Goal: Complete application form

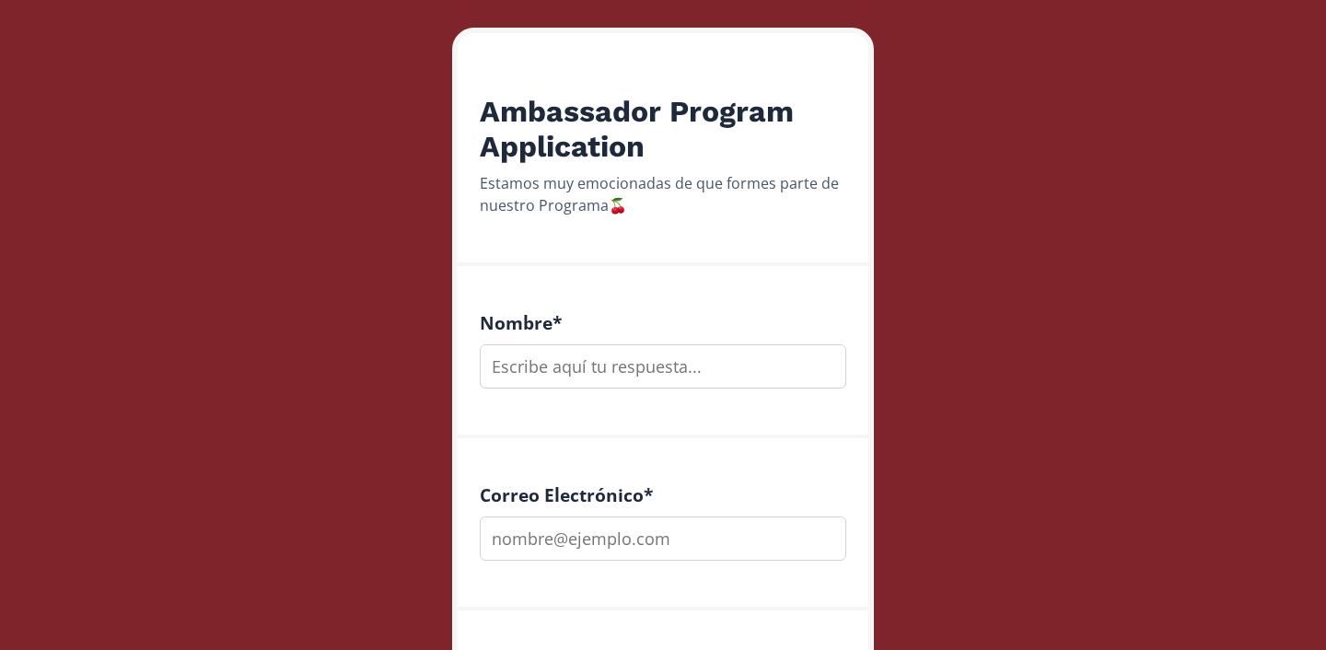
scroll to position [301, 0]
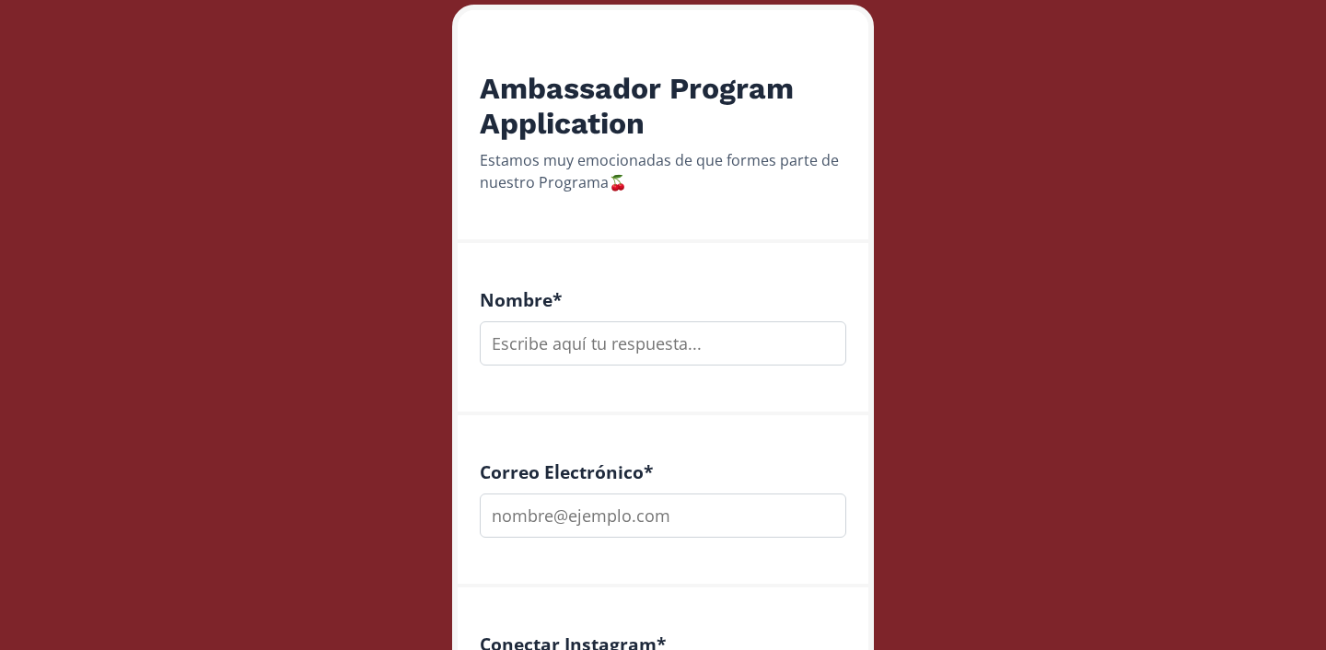
click at [644, 338] on input "text" at bounding box center [663, 343] width 367 height 44
type input "[PERSON_NAME]"
click at [656, 518] on input "email" at bounding box center [663, 516] width 367 height 44
type input "[EMAIL_ADDRESS][DOMAIN_NAME]"
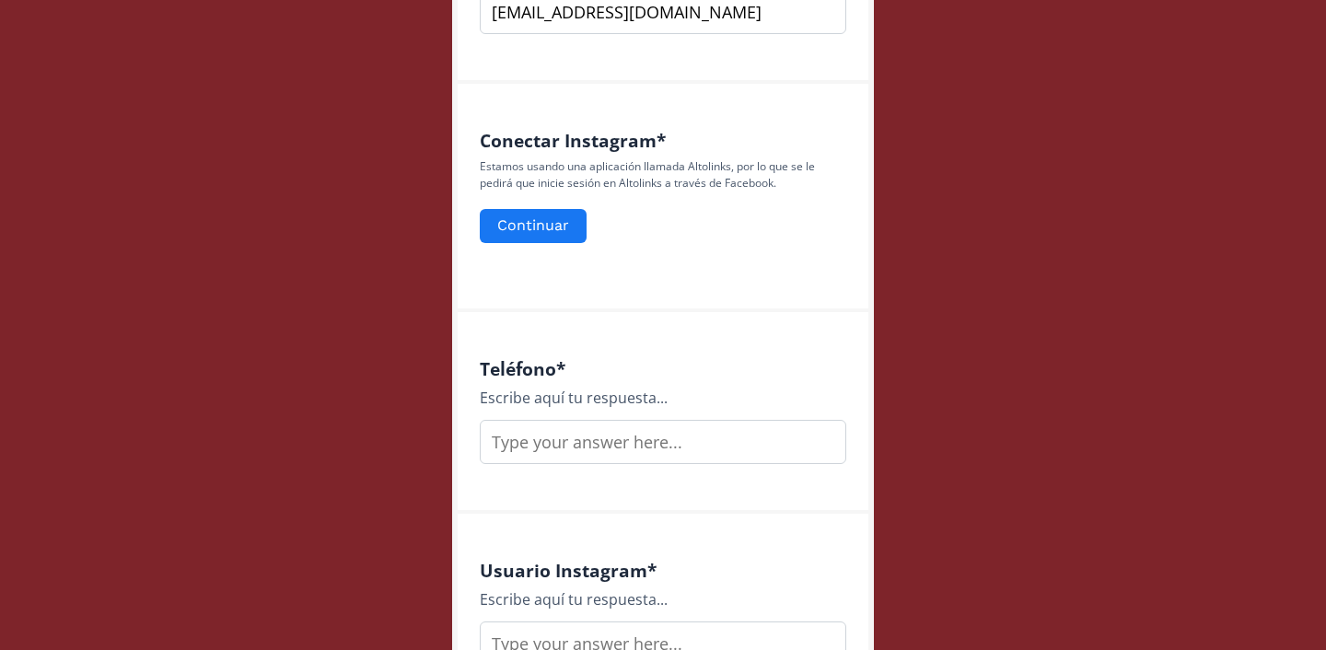
scroll to position [808, 0]
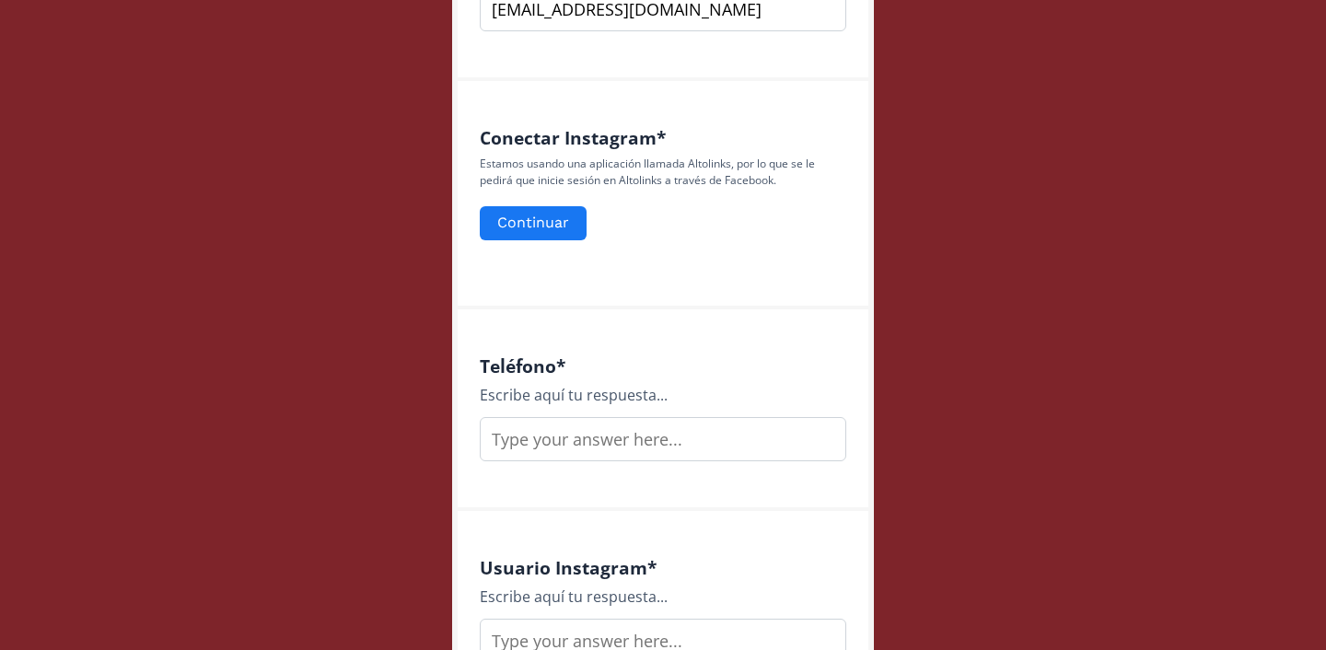
click at [607, 423] on input "text" at bounding box center [663, 439] width 367 height 44
type input "8132470250"
click at [554, 229] on button "Continuar" at bounding box center [533, 224] width 112 height 40
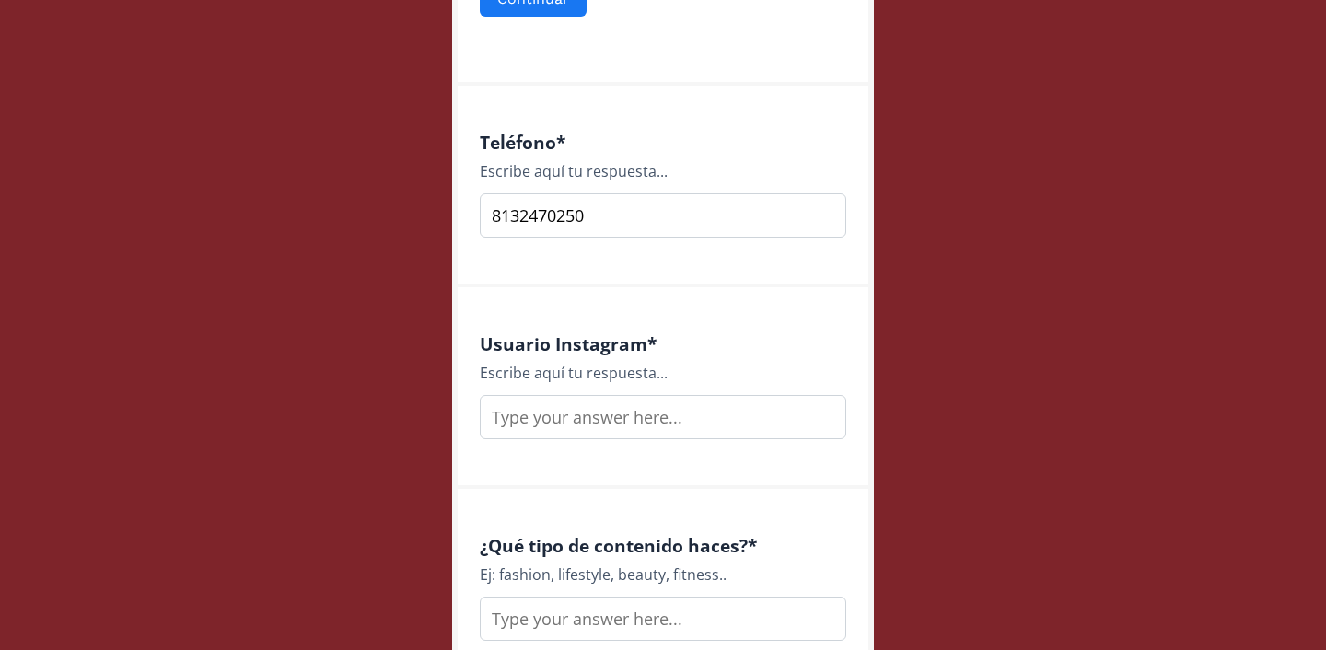
scroll to position [1063, 0]
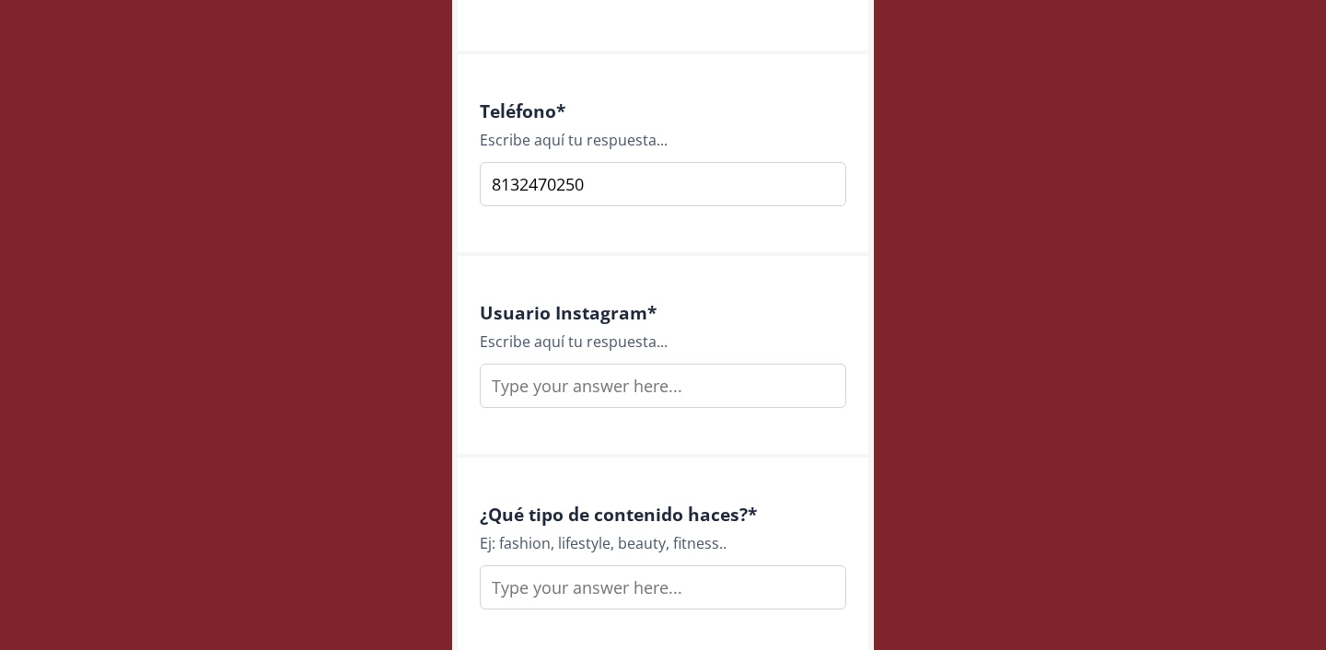
click at [597, 385] on input "text" at bounding box center [663, 386] width 367 height 44
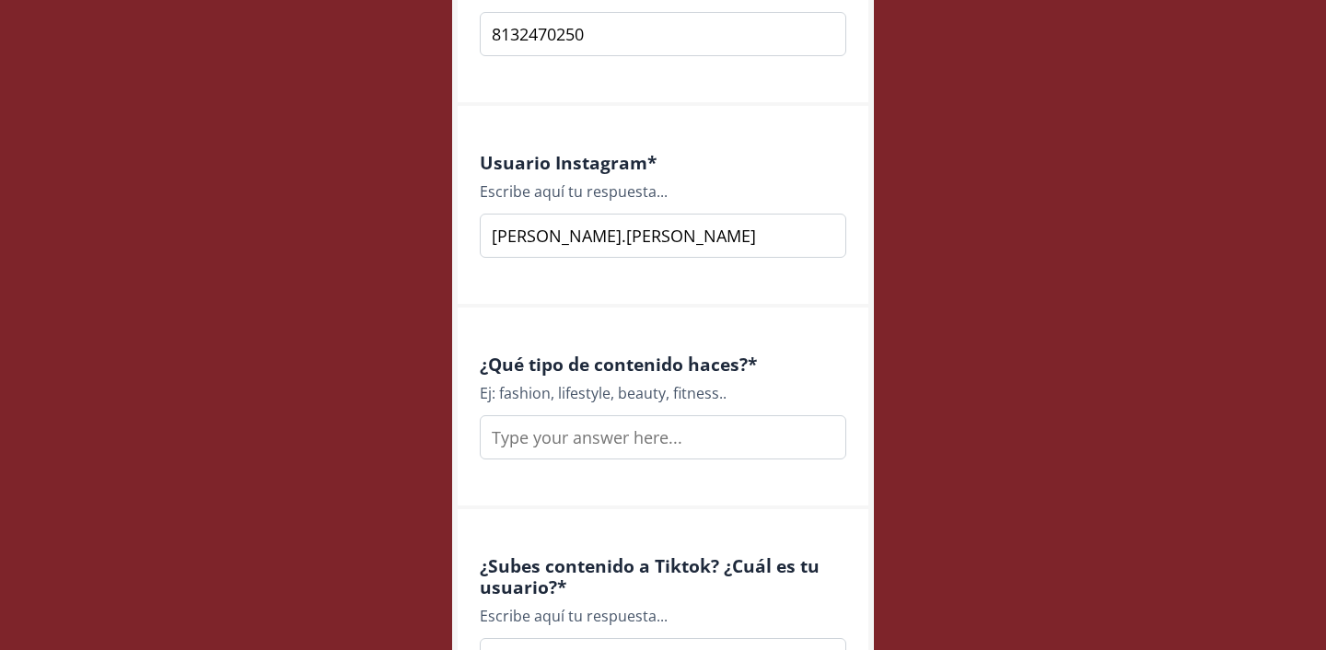
scroll to position [1220, 0]
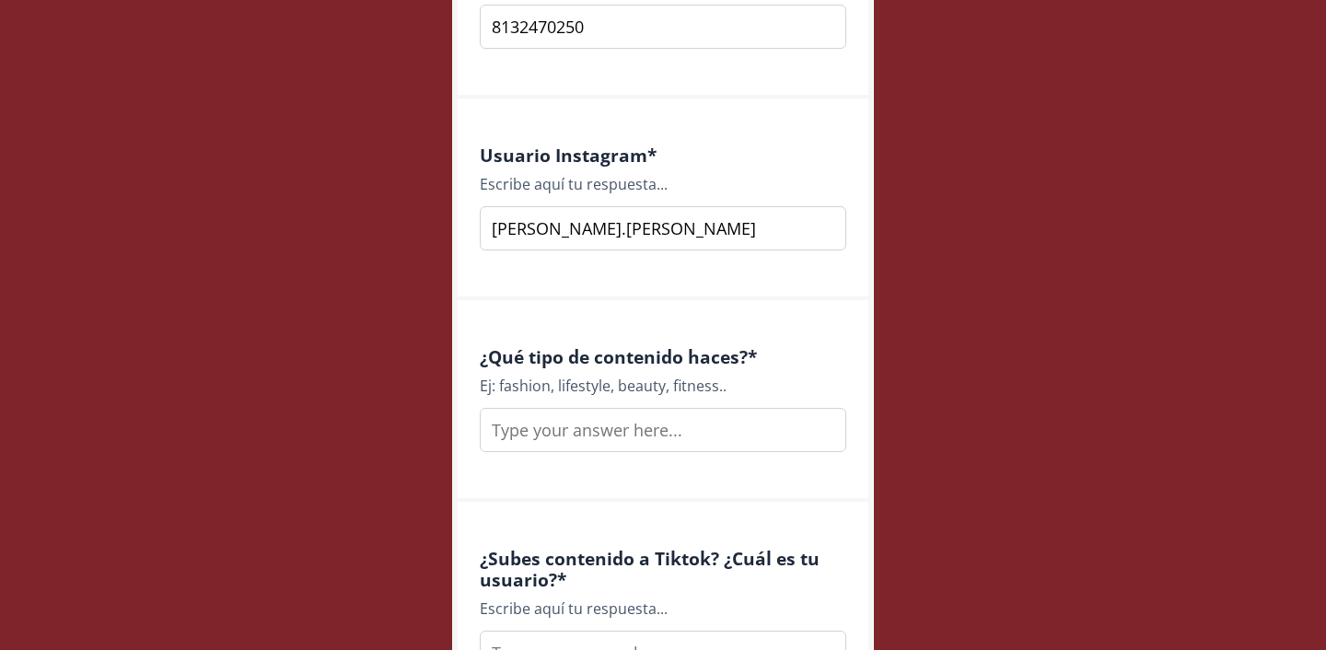
type input "[PERSON_NAME].[PERSON_NAME]"
click at [627, 444] on input "text" at bounding box center [663, 430] width 367 height 44
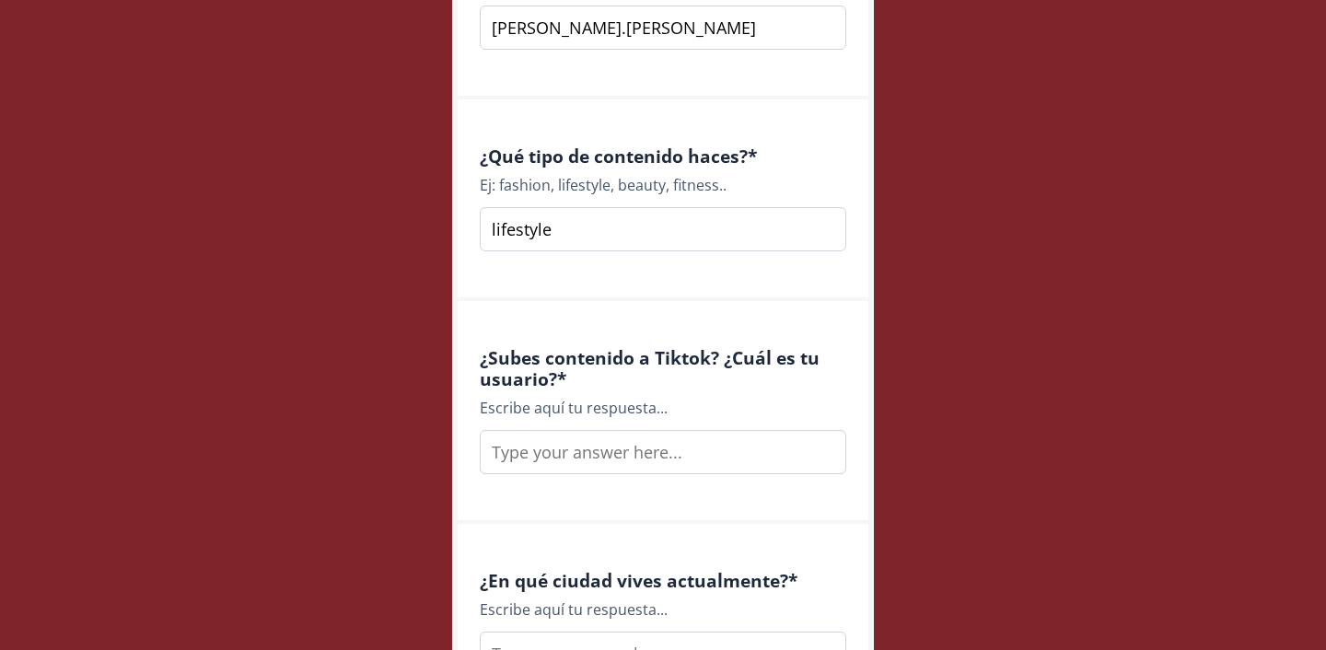
scroll to position [1438, 0]
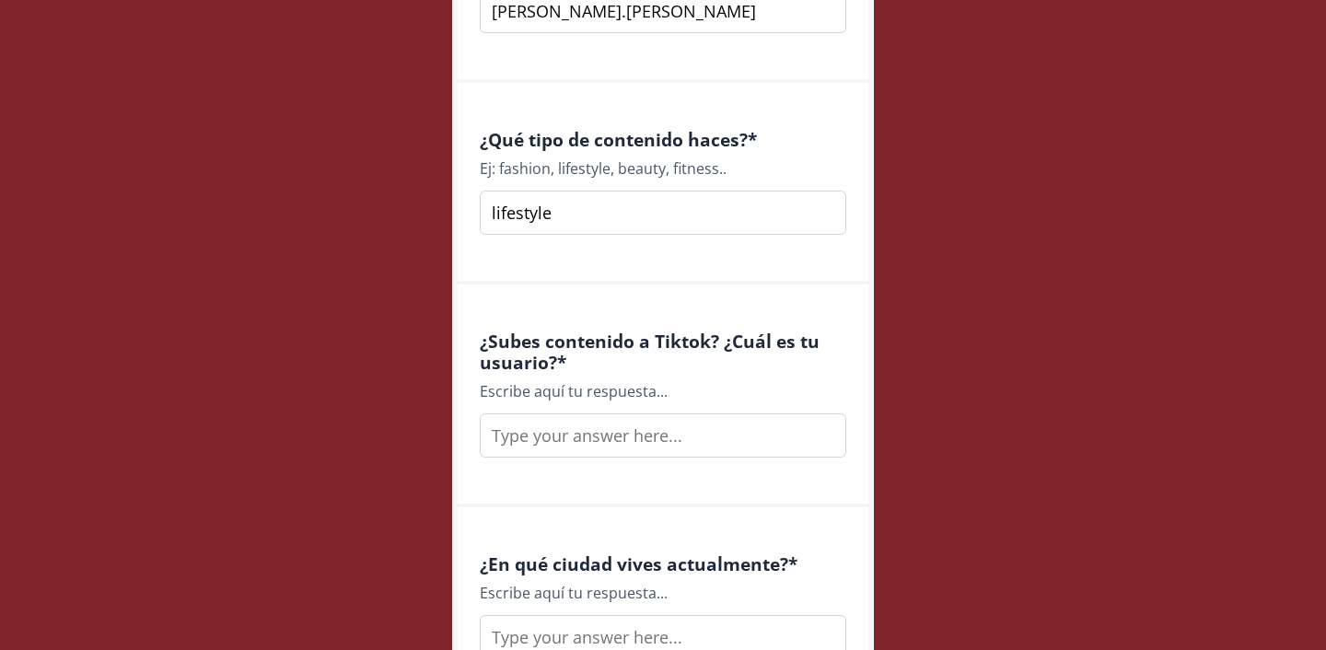
type input "lifestyle"
click at [676, 439] on input "text" at bounding box center [663, 436] width 367 height 44
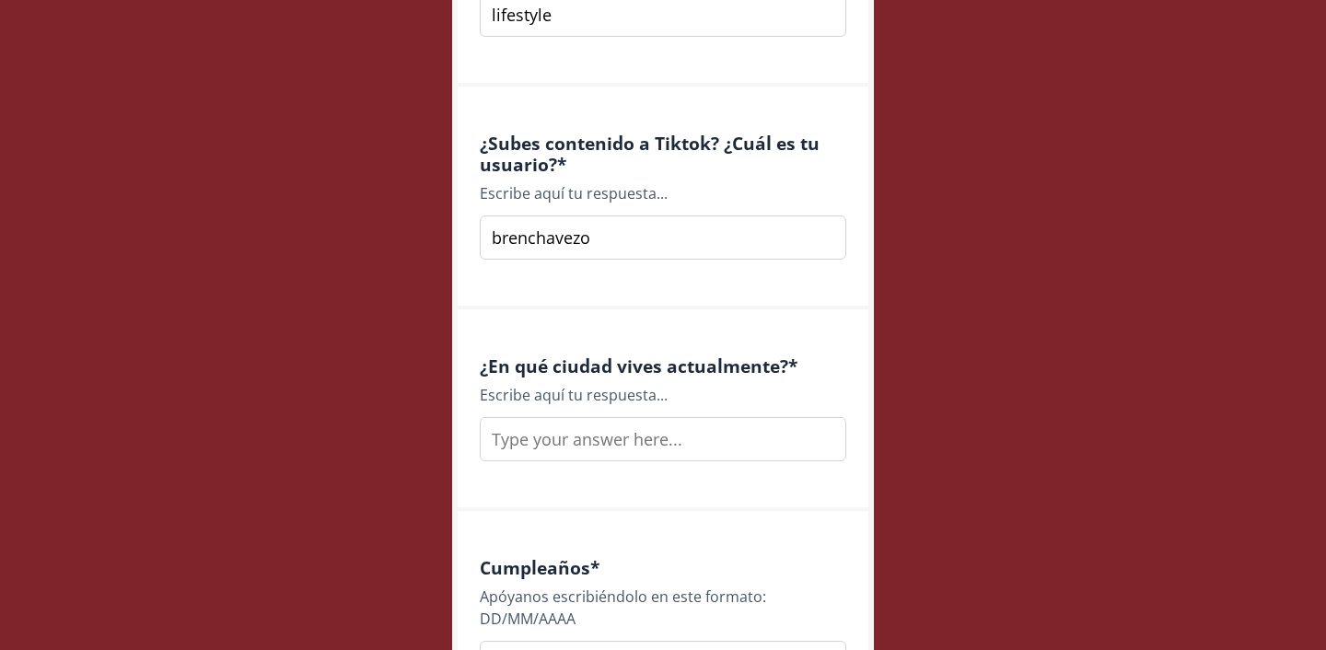
scroll to position [1646, 0]
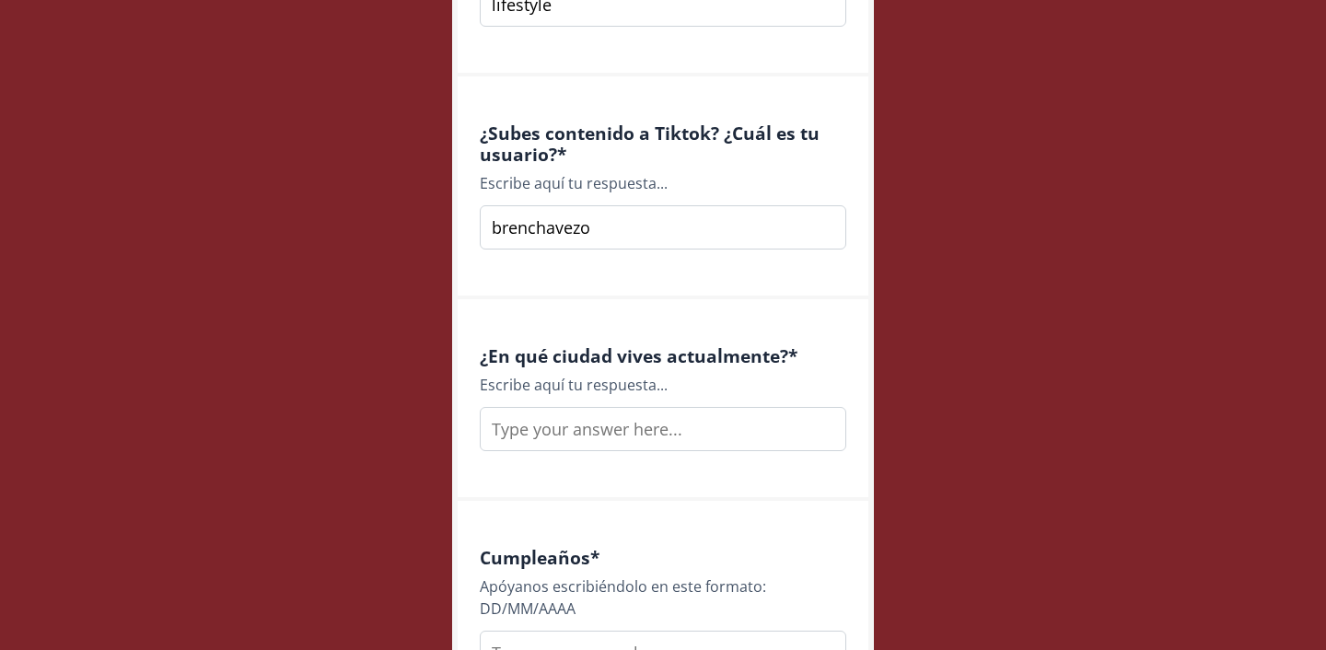
type input "brenchavezo"
click at [694, 424] on input "text" at bounding box center [663, 429] width 367 height 44
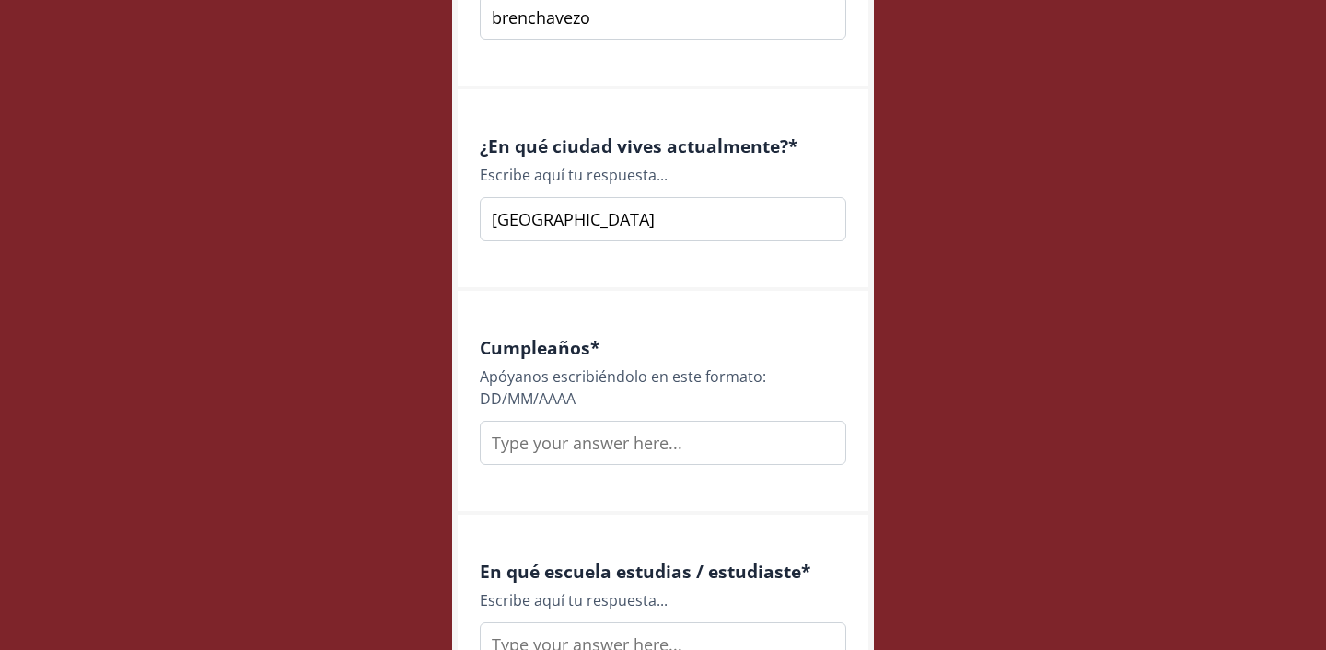
scroll to position [1878, 0]
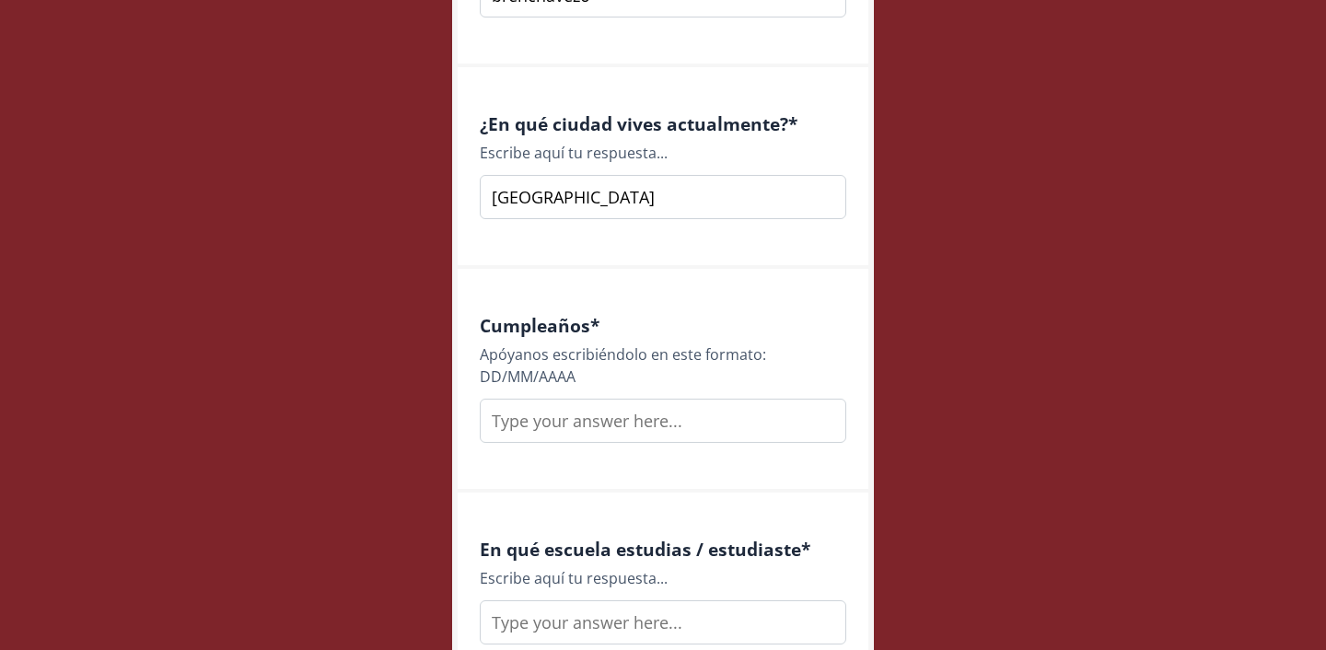
type input "[GEOGRAPHIC_DATA]"
click at [682, 430] on input "text" at bounding box center [663, 421] width 367 height 44
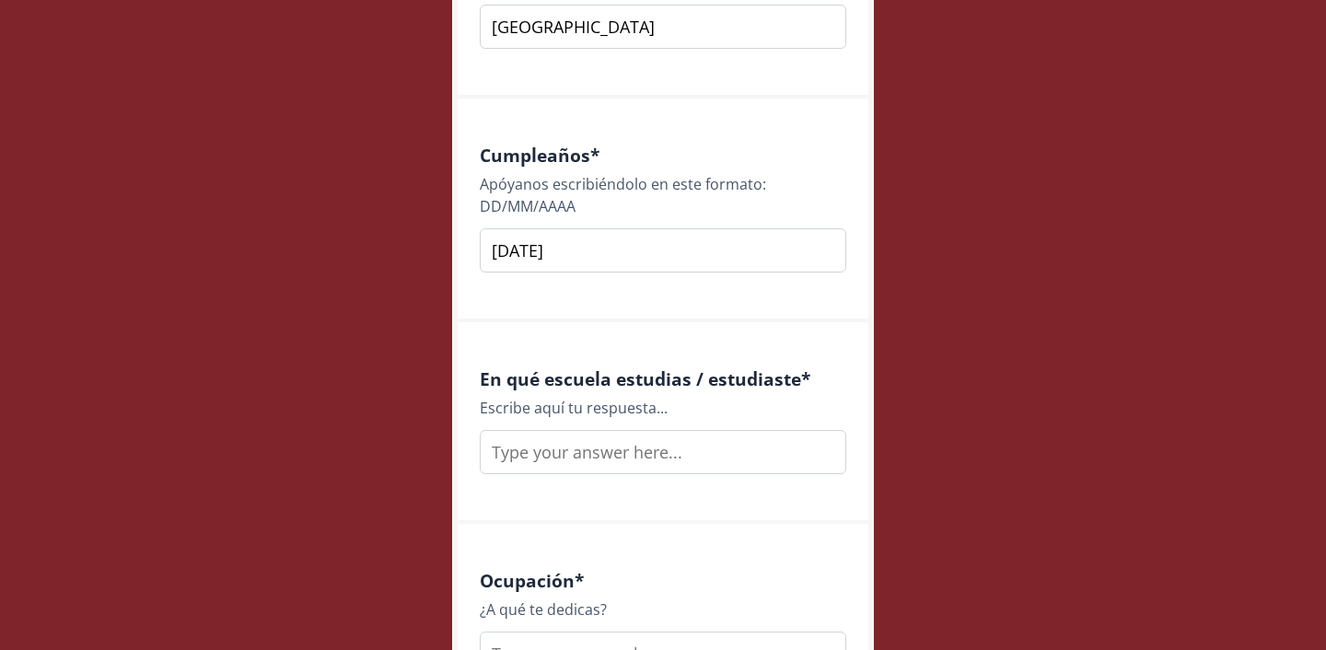
scroll to position [2087, 0]
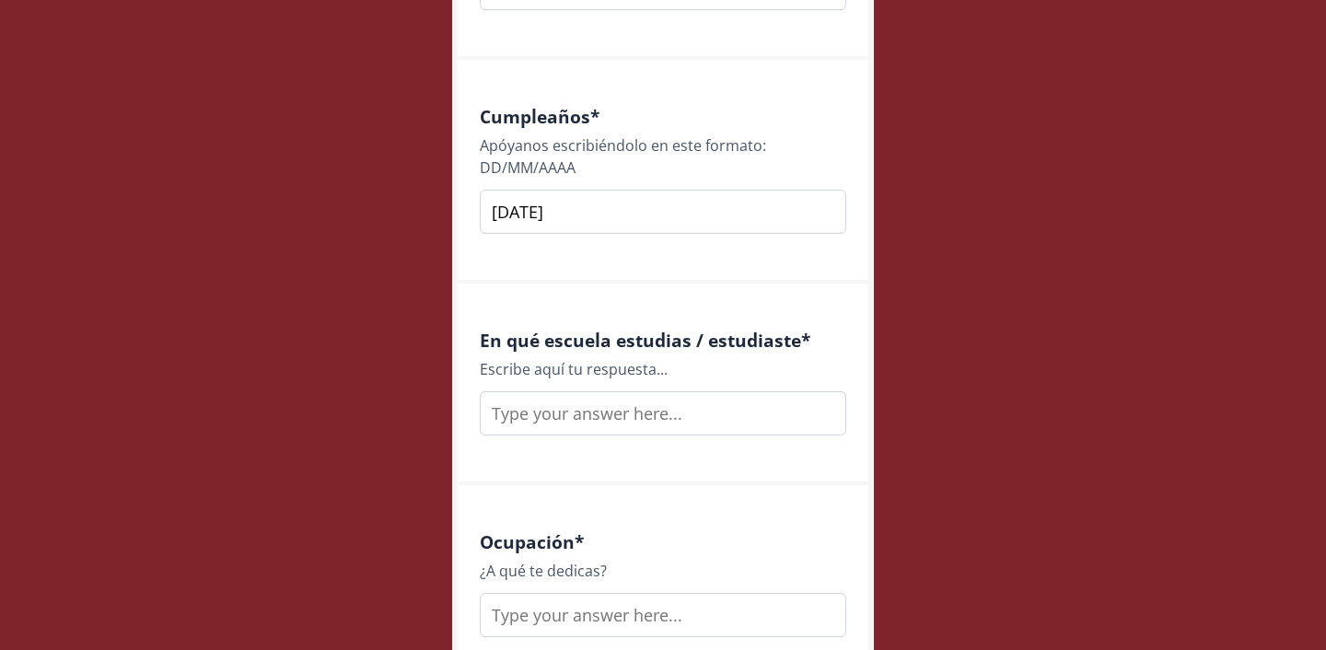
type input "[DATE]"
click at [717, 415] on input "text" at bounding box center [663, 413] width 367 height 44
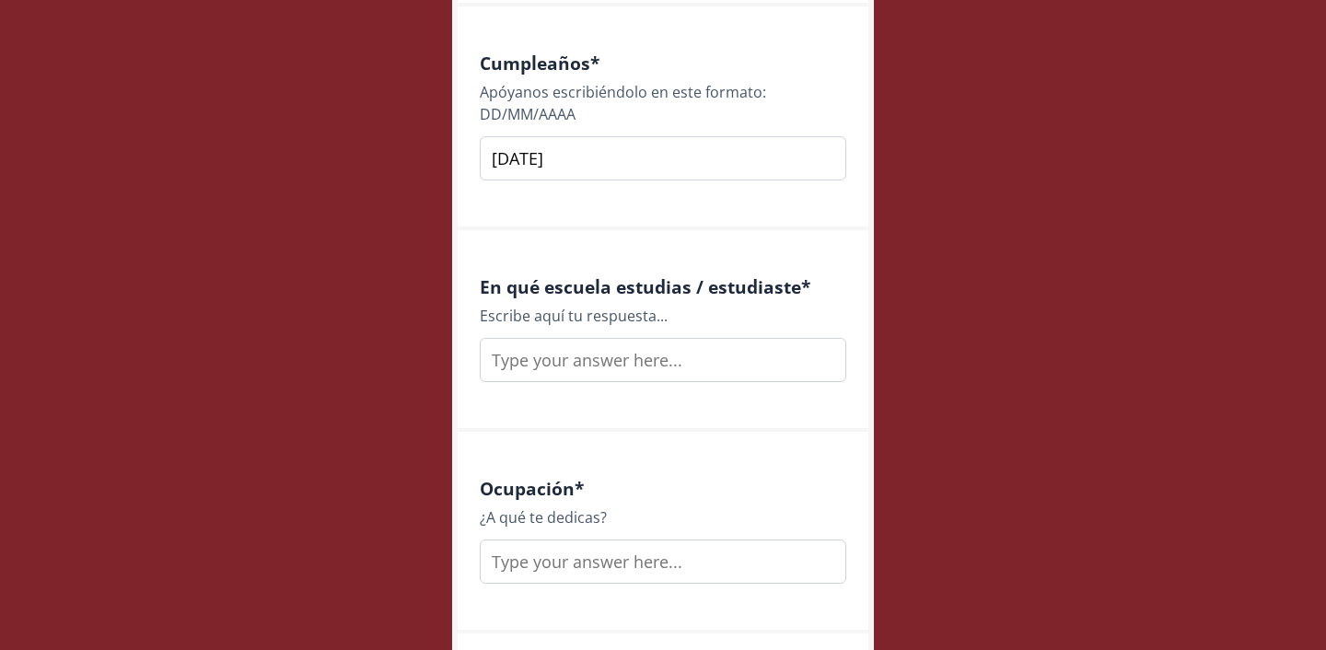
scroll to position [2151, 0]
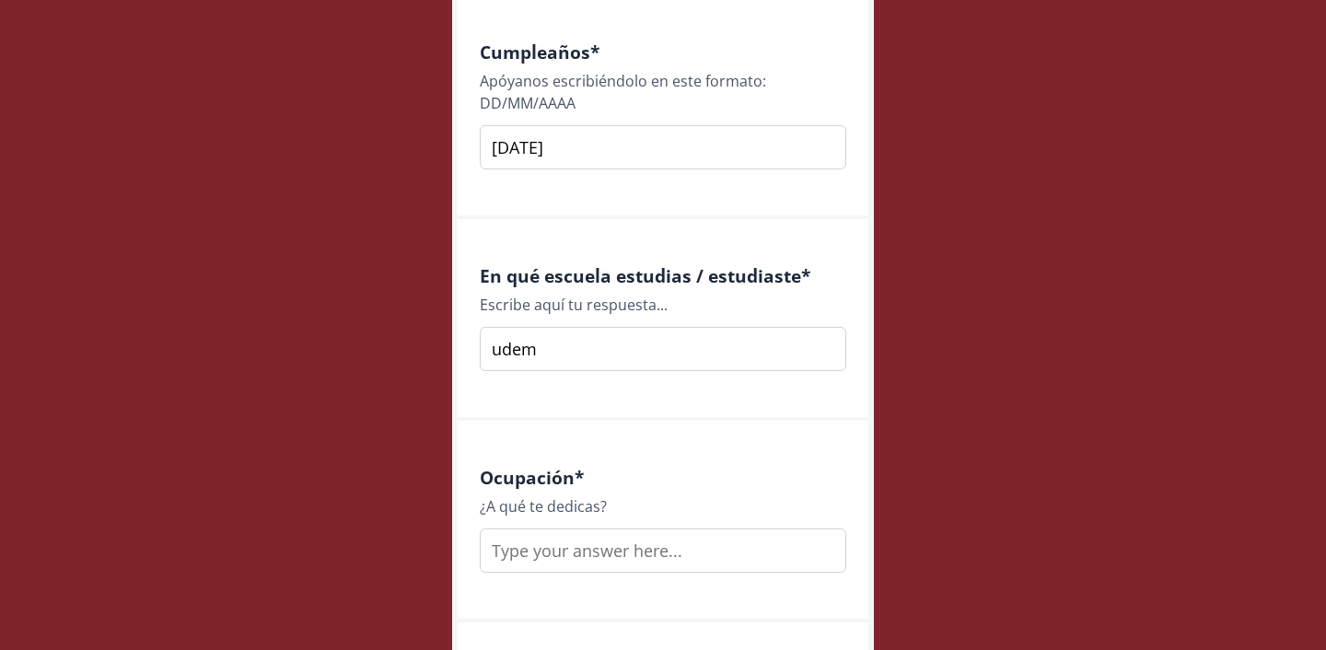
type input "udem"
click at [726, 545] on input "text" at bounding box center [663, 551] width 367 height 44
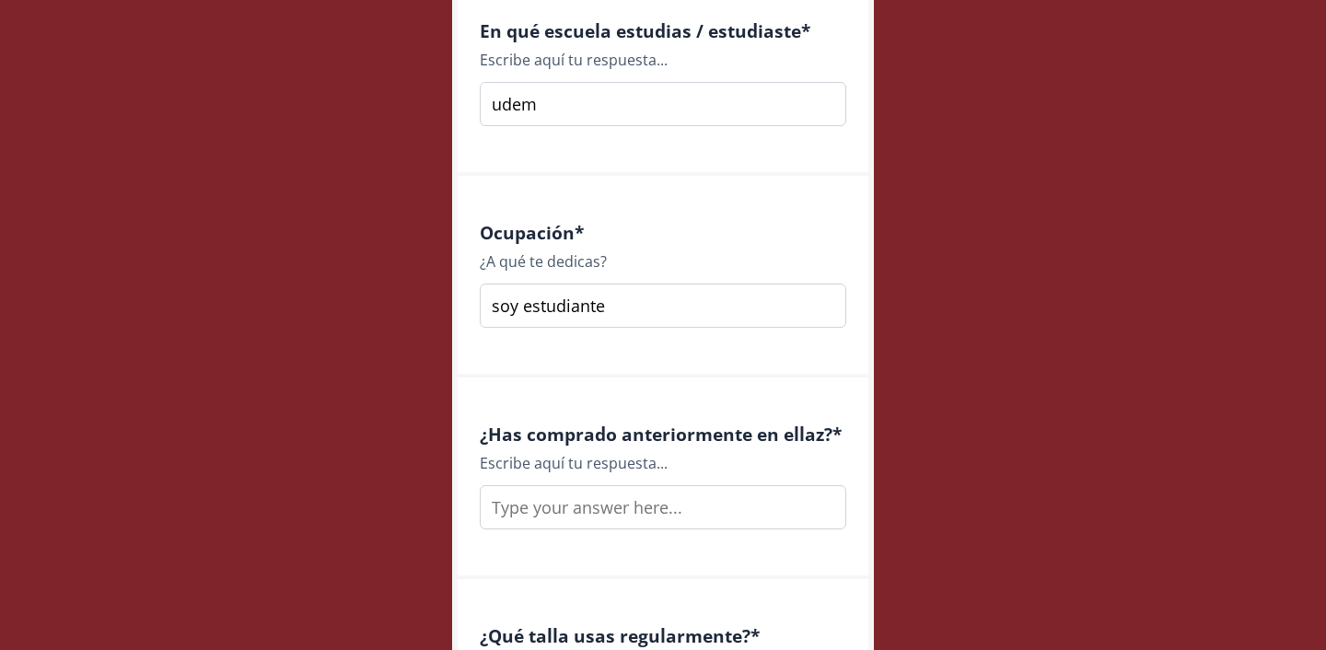
scroll to position [2416, 0]
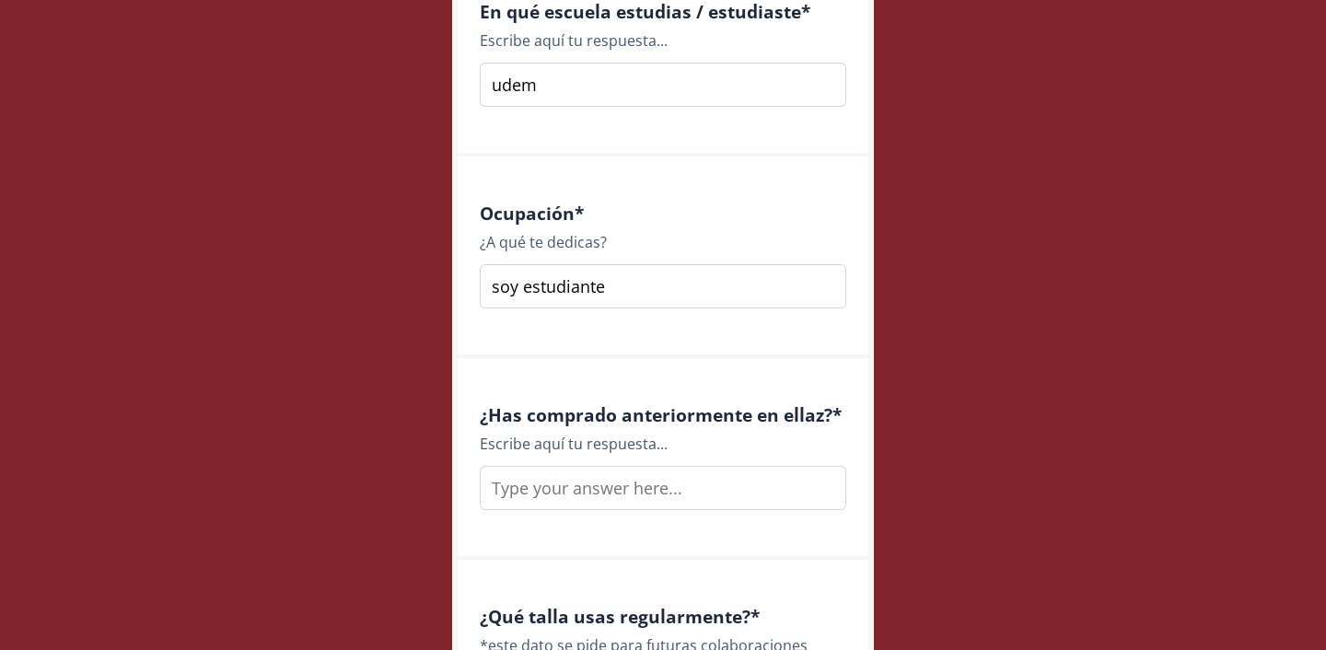
type input "soy estudiante"
click at [678, 489] on input "text" at bounding box center [663, 488] width 367 height 44
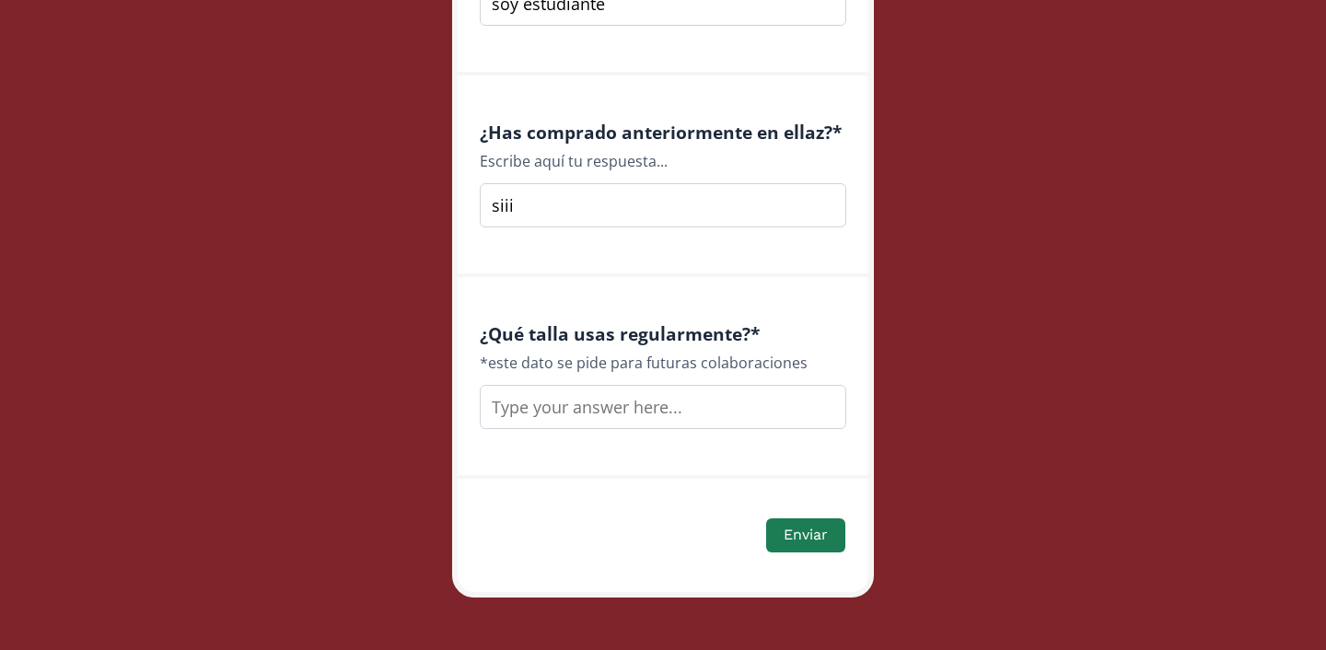
scroll to position [2709, 0]
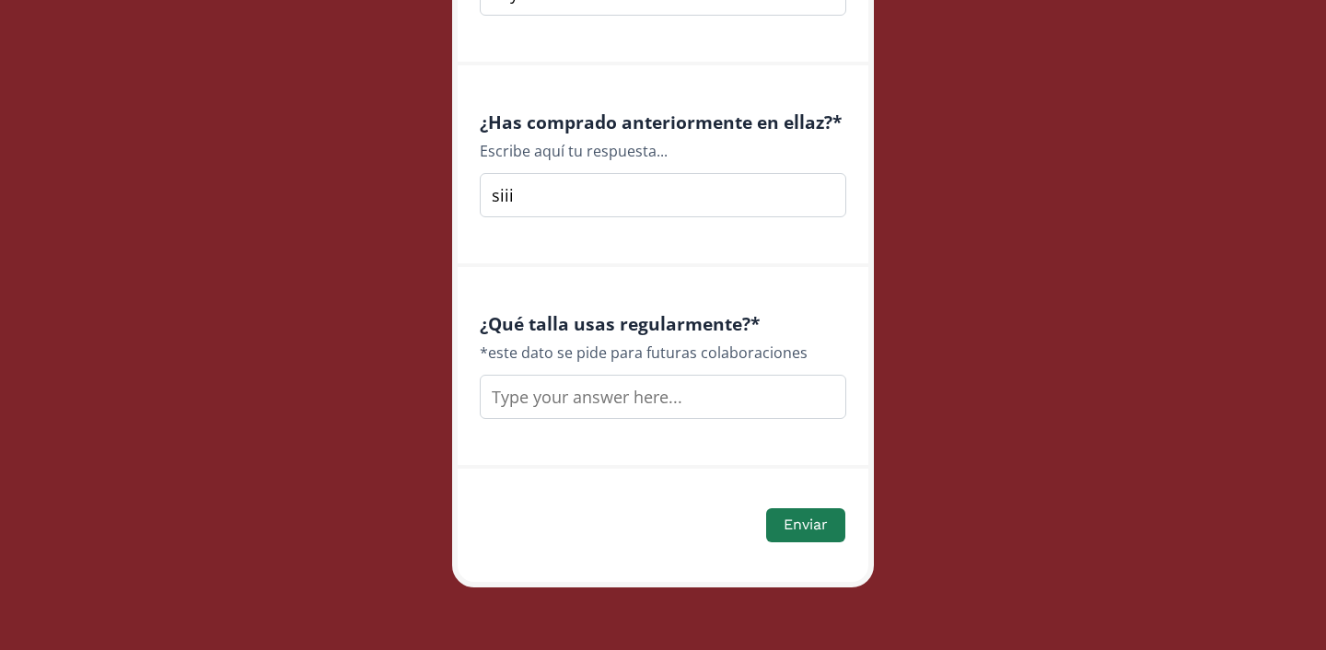
type input "siii"
click at [693, 407] on input "text" at bounding box center [663, 397] width 367 height 44
type input "M"
click at [833, 520] on button "Enviar" at bounding box center [805, 526] width 85 height 40
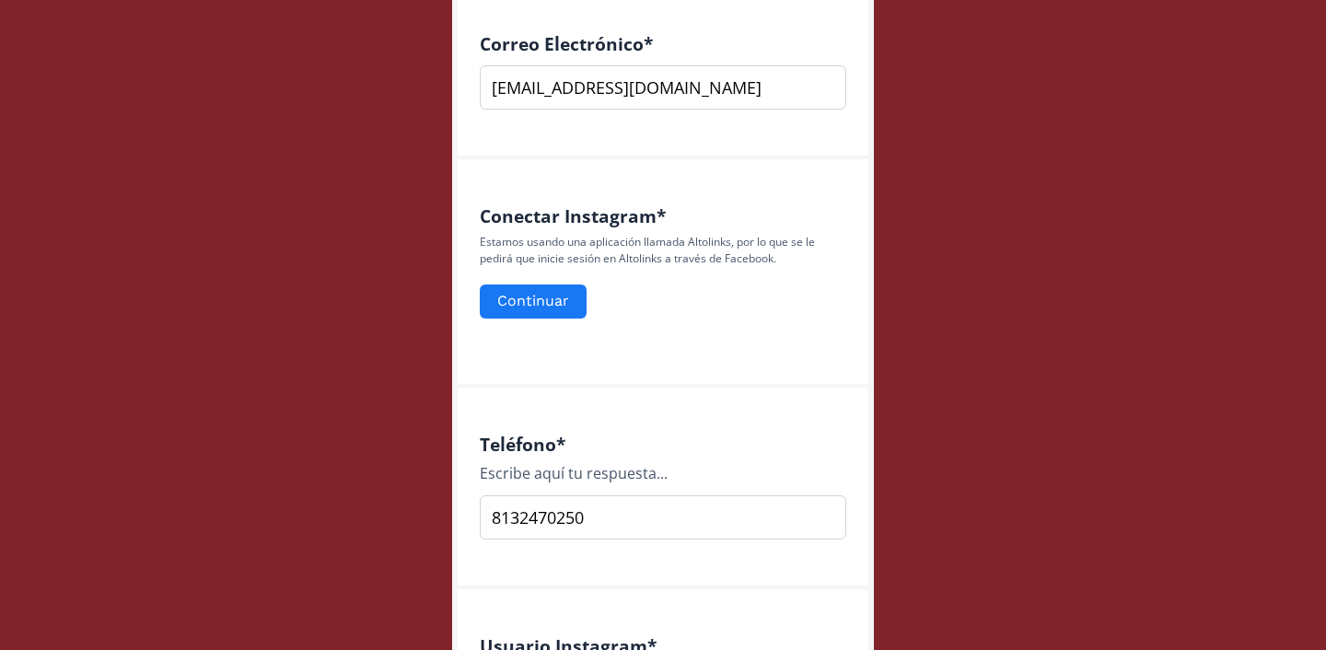
scroll to position [728, 0]
click at [559, 304] on button "Continuar" at bounding box center [533, 303] width 112 height 40
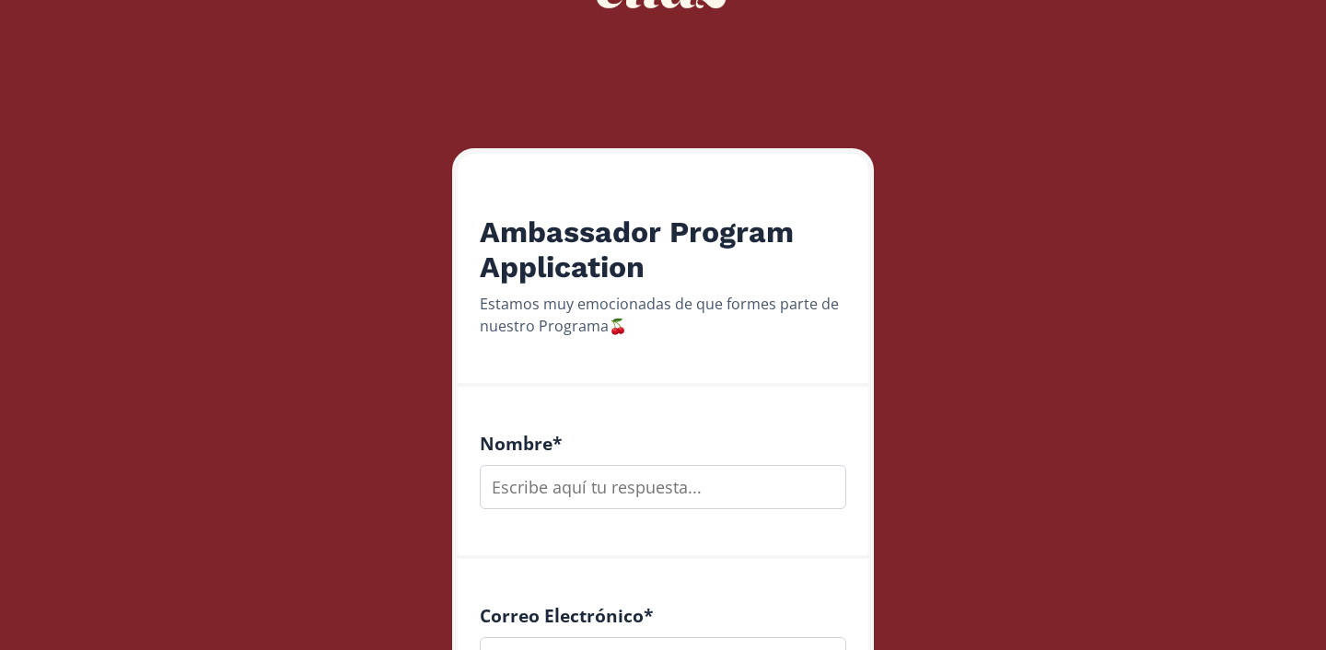
scroll to position [169, 0]
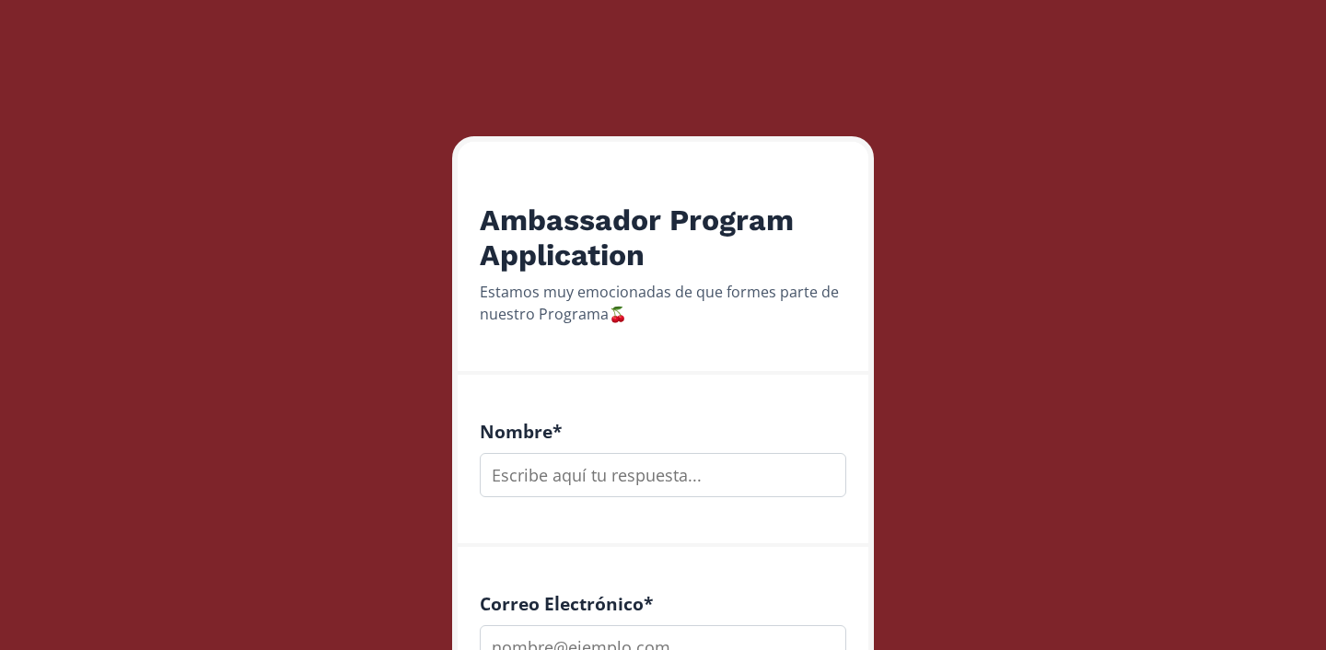
click at [665, 478] on input "text" at bounding box center [663, 475] width 367 height 44
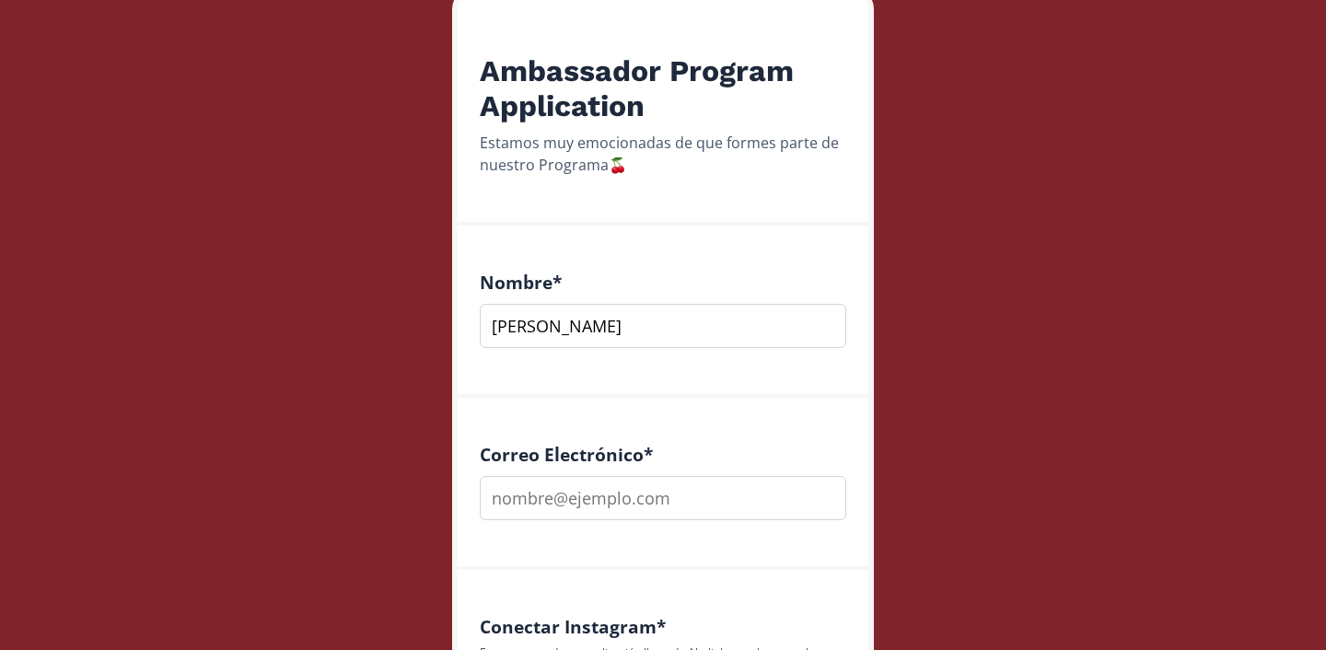
scroll to position [330, 0]
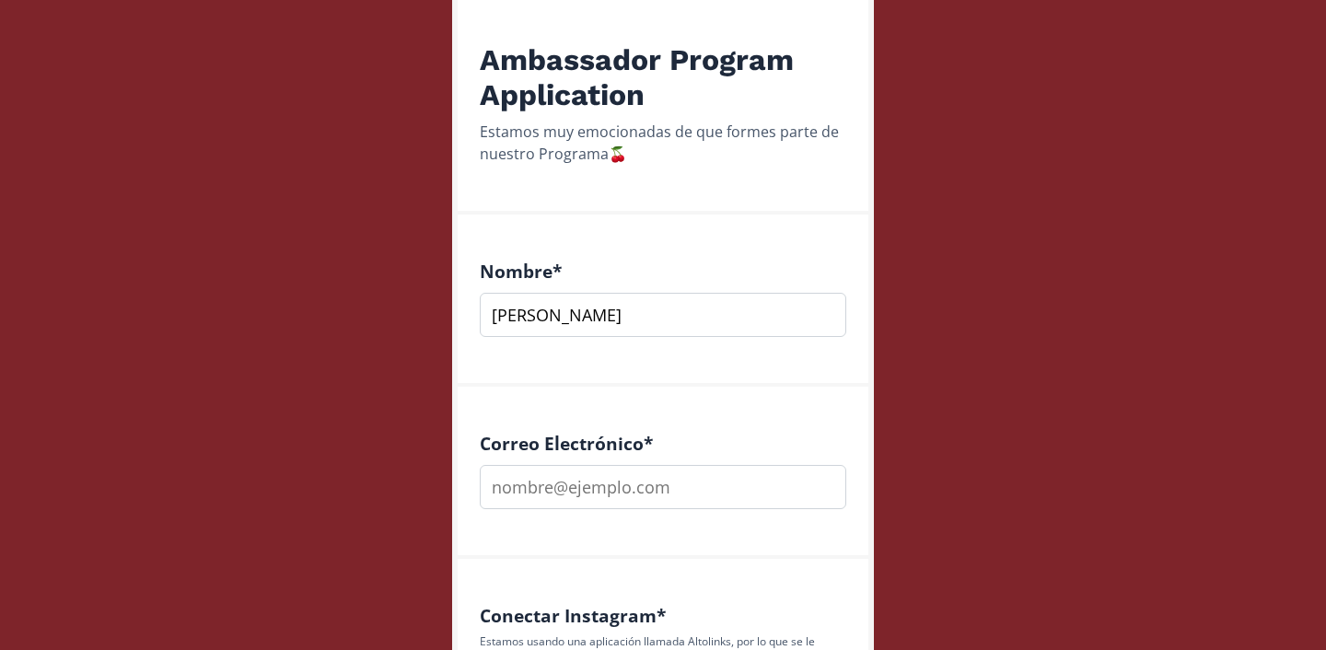
type input "[PERSON_NAME]"
click at [606, 485] on input "email" at bounding box center [663, 487] width 367 height 44
type input "[EMAIL_ADDRESS][DOMAIN_NAME]"
click at [636, 387] on div "Correo Electrónico * bxco2006@gmail.com" at bounding box center [663, 473] width 411 height 172
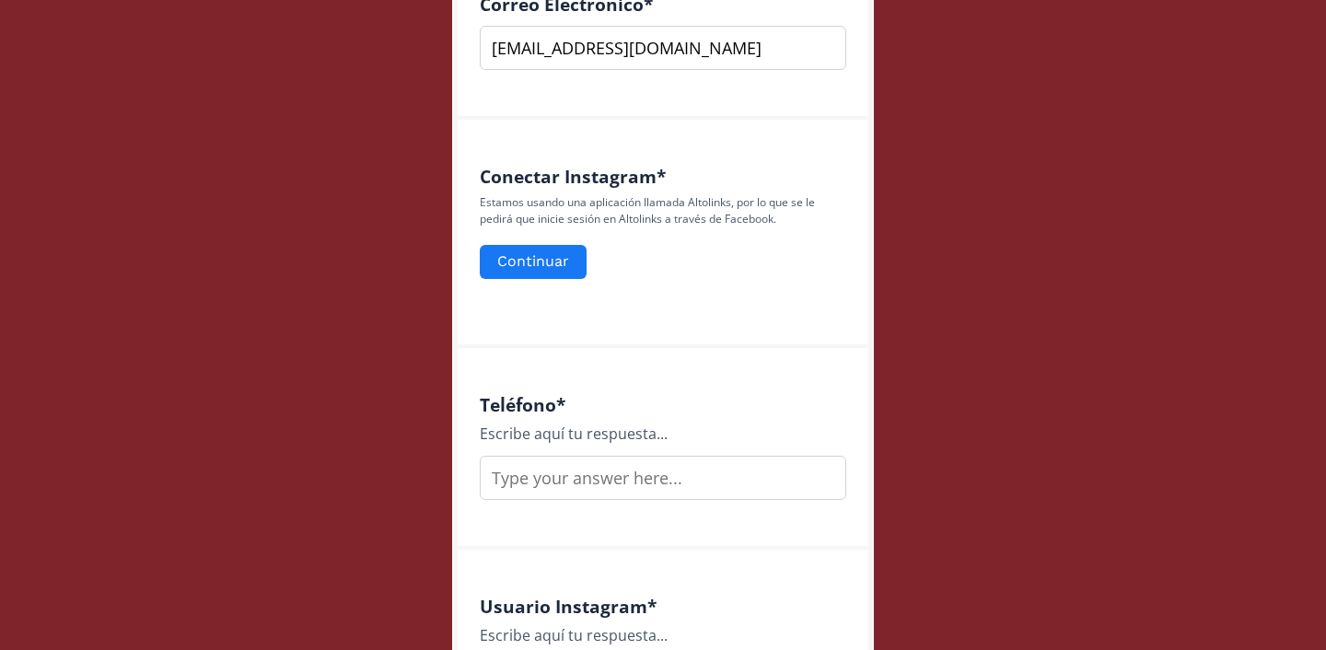
scroll to position [796, 0]
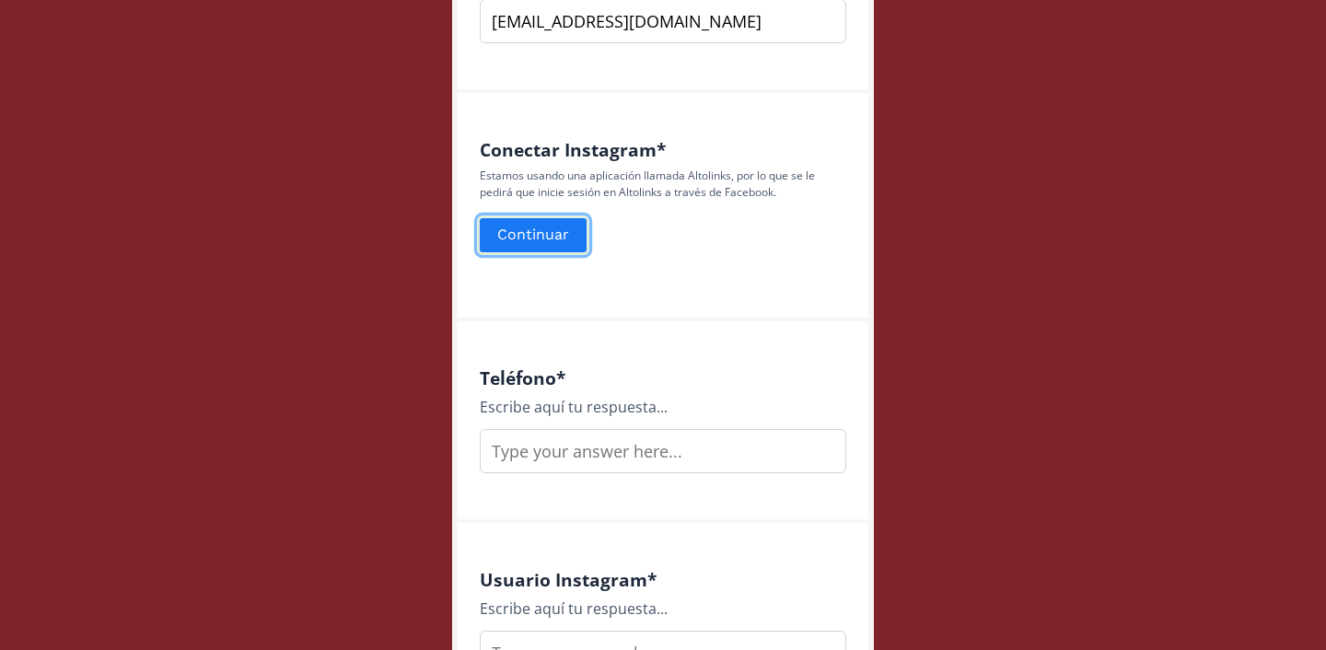
click at [565, 237] on button "Continuar" at bounding box center [533, 236] width 112 height 40
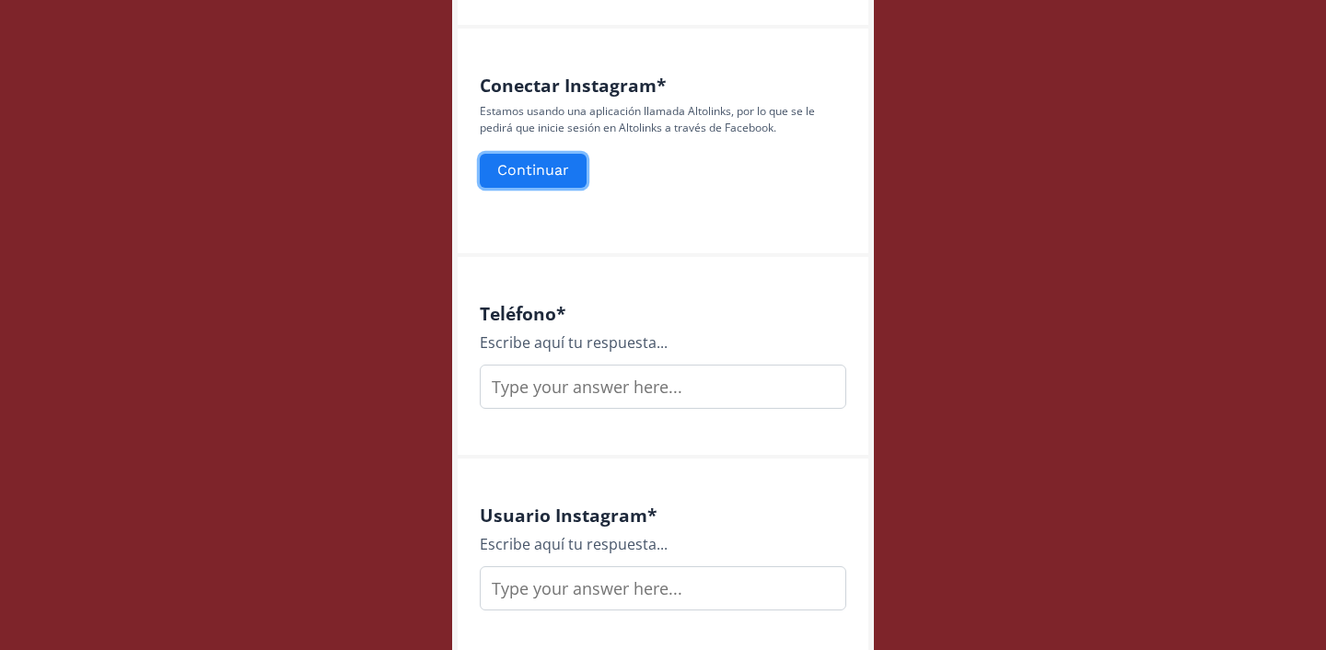
scroll to position [868, 0]
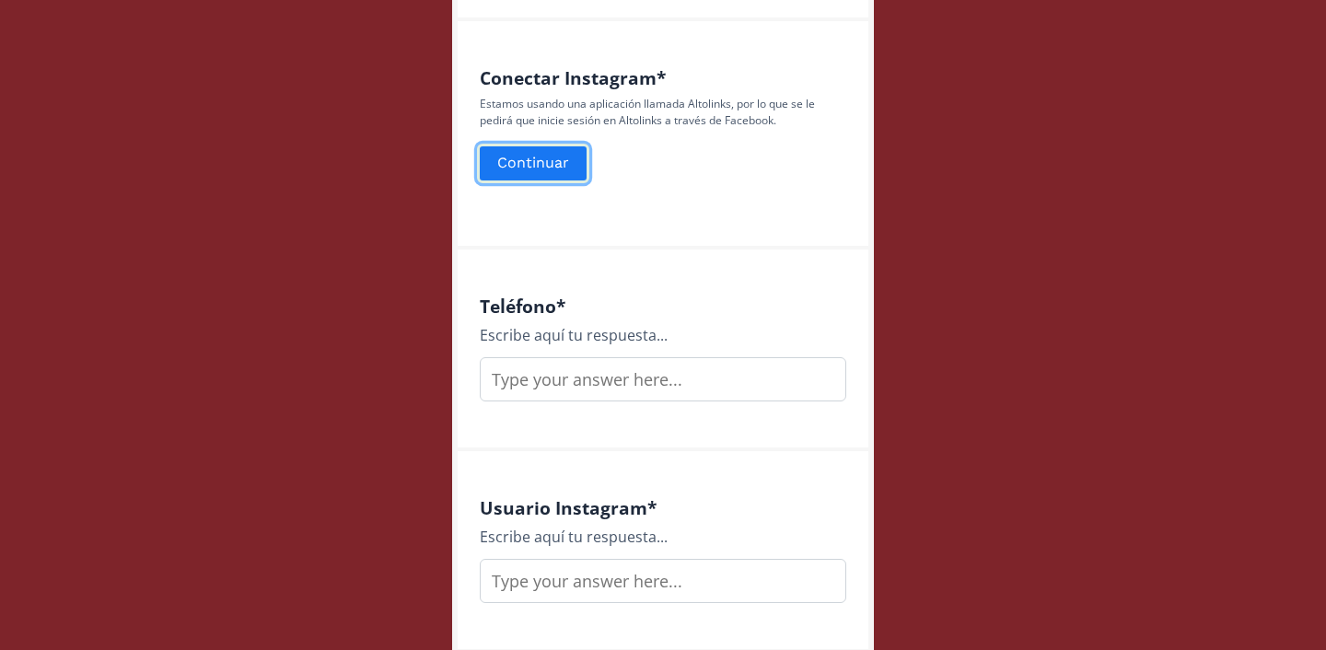
click at [554, 151] on button "Continuar" at bounding box center [533, 164] width 112 height 40
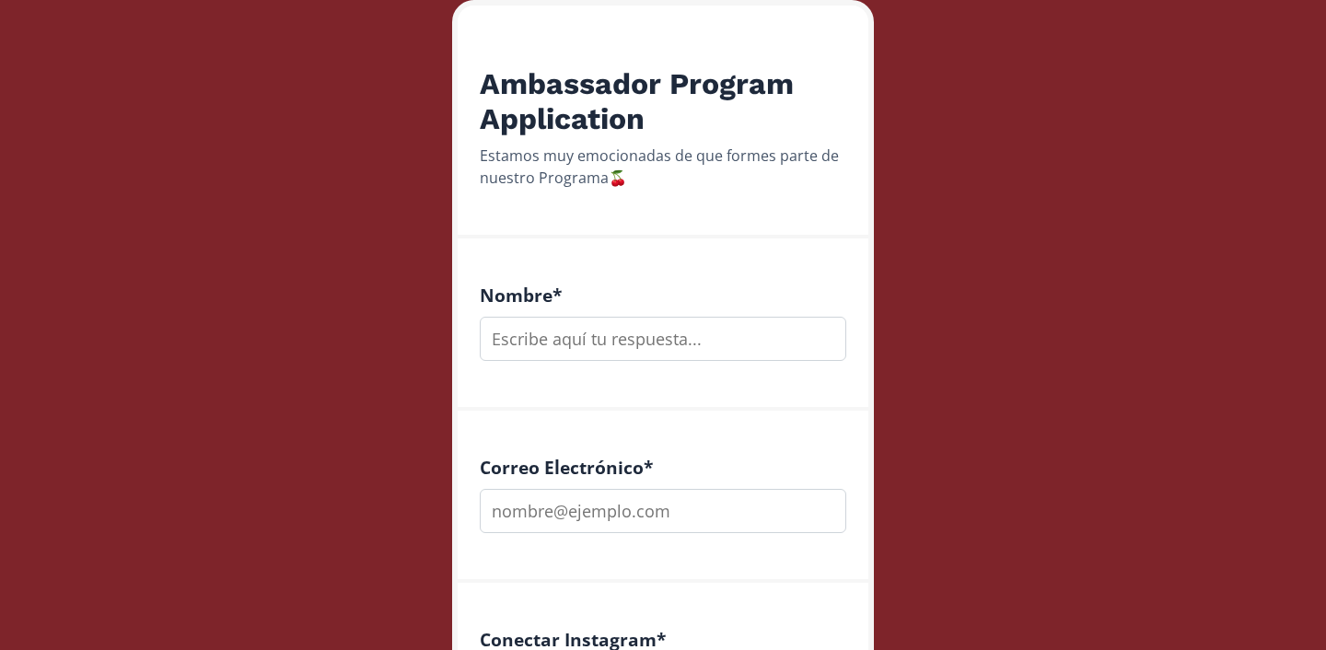
scroll to position [298, 0]
